Goal: Information Seeking & Learning: Learn about a topic

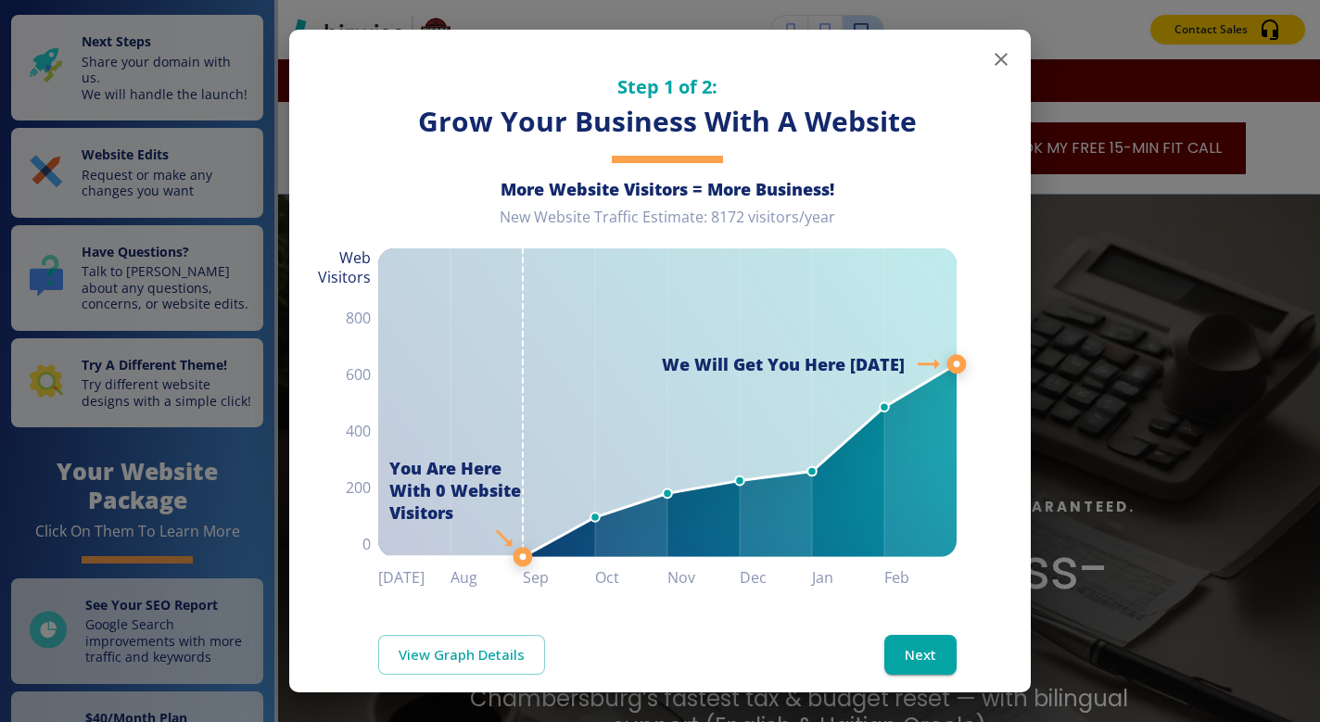
click at [990, 60] on icon "button" at bounding box center [1001, 59] width 22 height 22
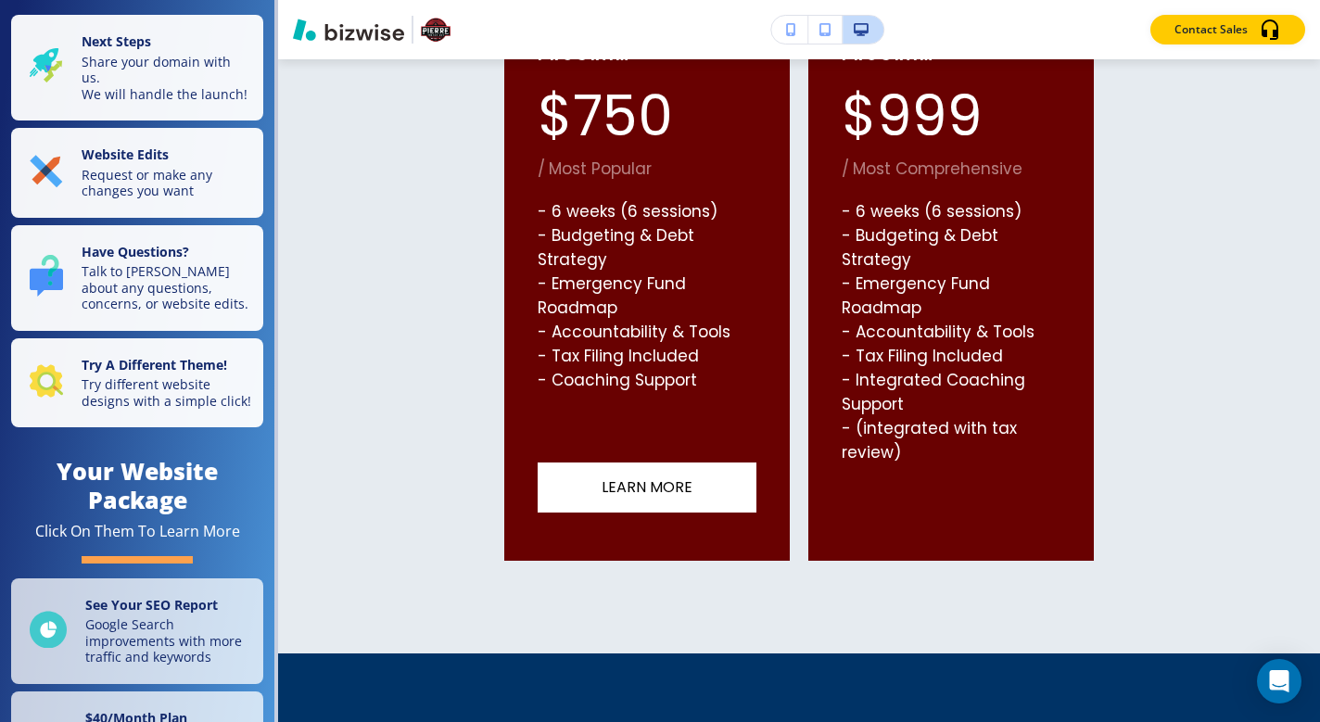
scroll to position [1648, 0]
